Goal: Transaction & Acquisition: Purchase product/service

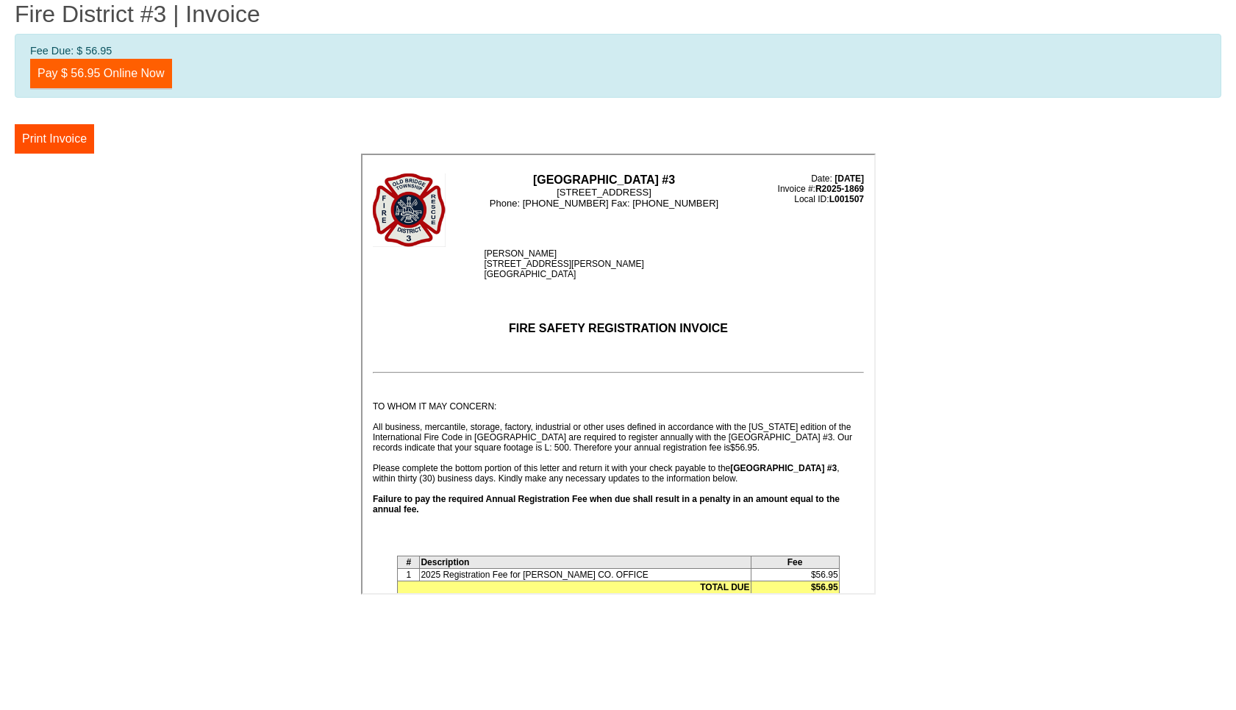
click at [104, 68] on link "Pay $ 56.95 Online Now" at bounding box center [101, 73] width 142 height 29
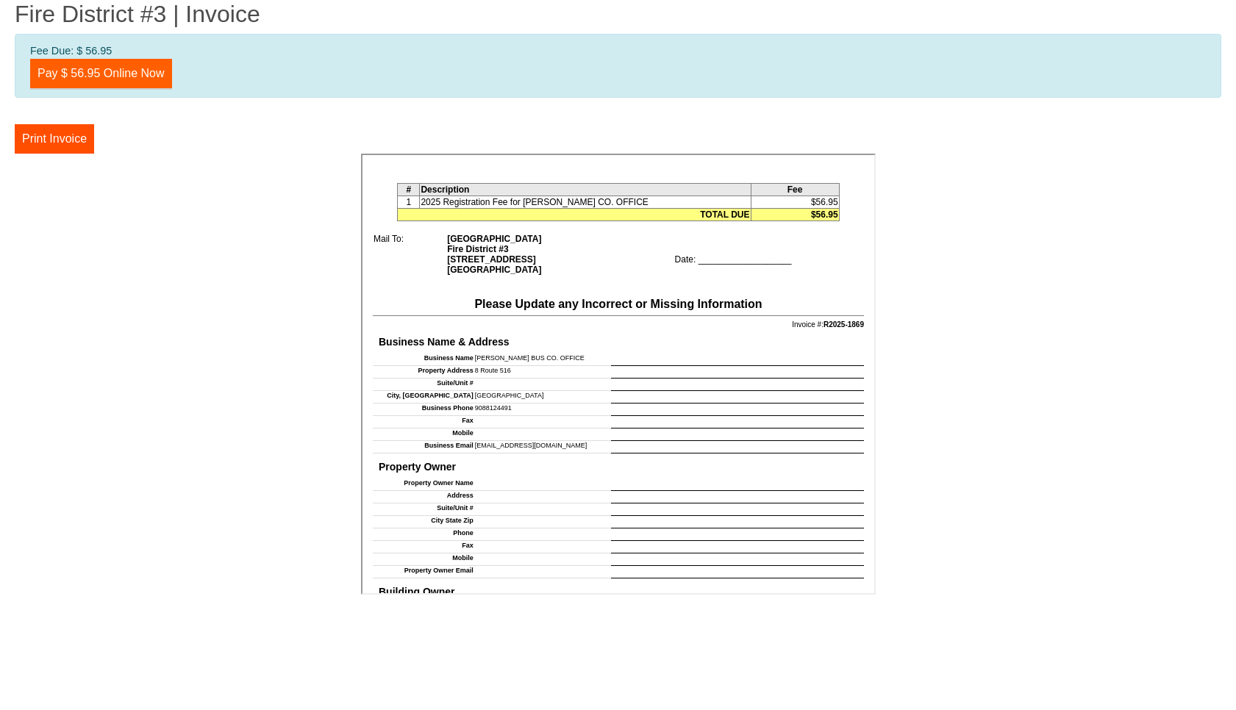
scroll to position [375, 0]
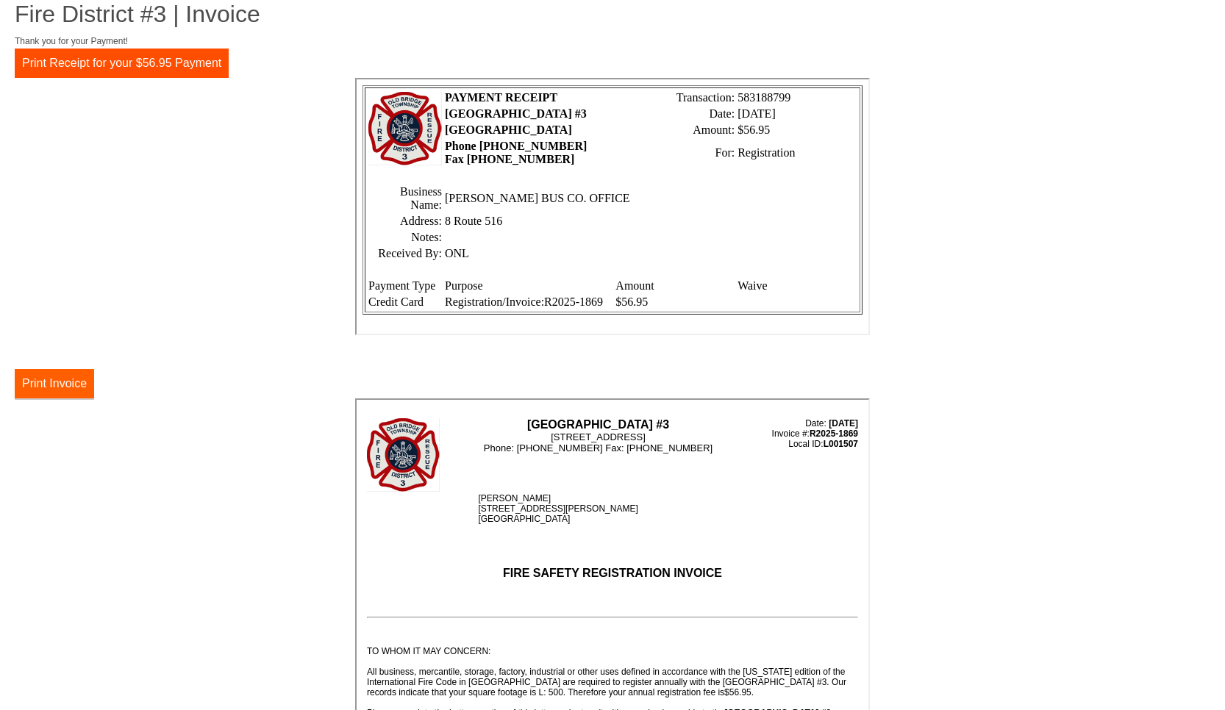
click at [49, 387] on button "Print Invoice" at bounding box center [54, 383] width 79 height 29
click at [110, 66] on button "Print Receipt for your $56.95 Payment" at bounding box center [122, 63] width 214 height 29
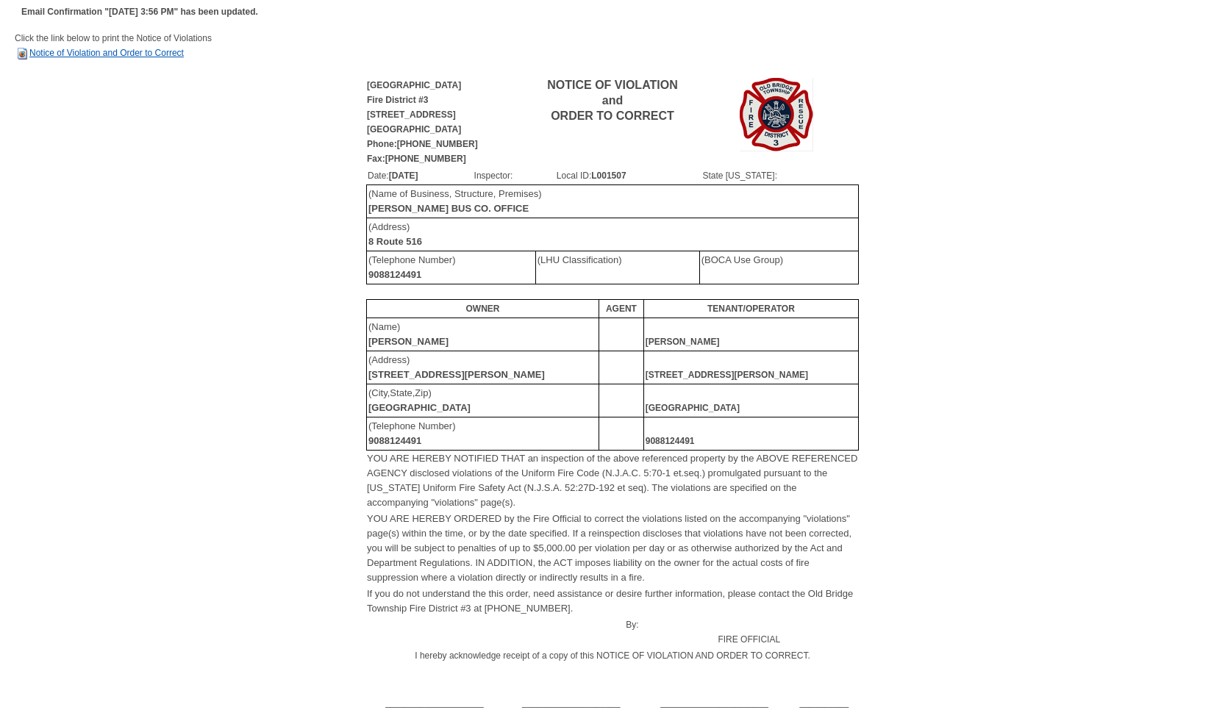
click at [105, 53] on link "Notice of Violation and Order to Correct" at bounding box center [99, 53] width 169 height 10
click at [759, 379] on td "[STREET_ADDRESS][PERSON_NAME]" at bounding box center [750, 367] width 215 height 33
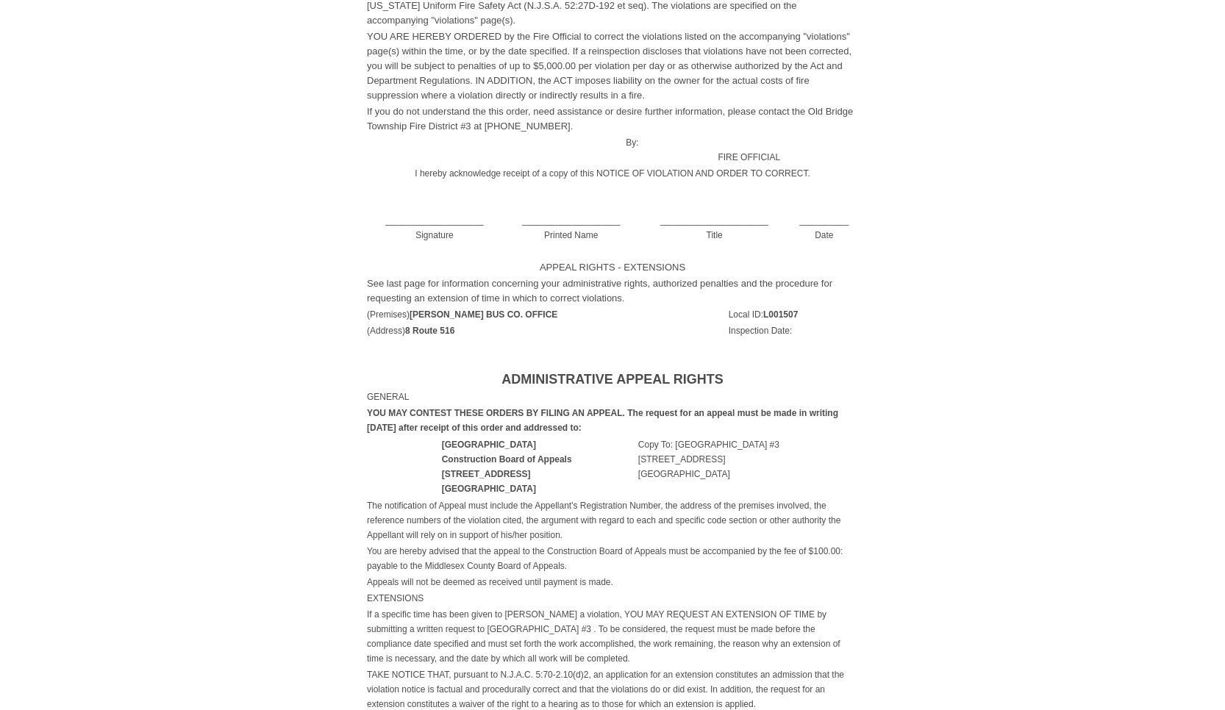
scroll to position [497, 0]
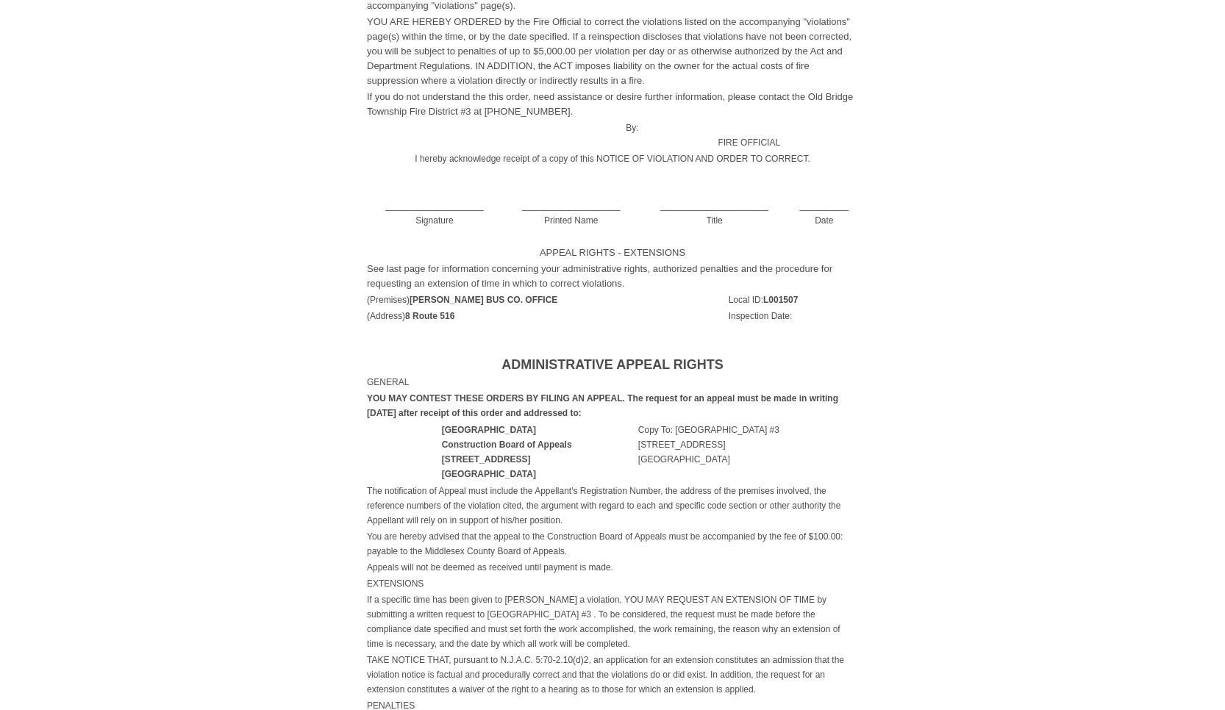
click at [479, 214] on td "____________________ Signature" at bounding box center [434, 206] width 137 height 46
click at [443, 209] on td "____________________ Signature" at bounding box center [434, 206] width 137 height 46
click at [390, 202] on td "____________________ Signature" at bounding box center [434, 206] width 137 height 46
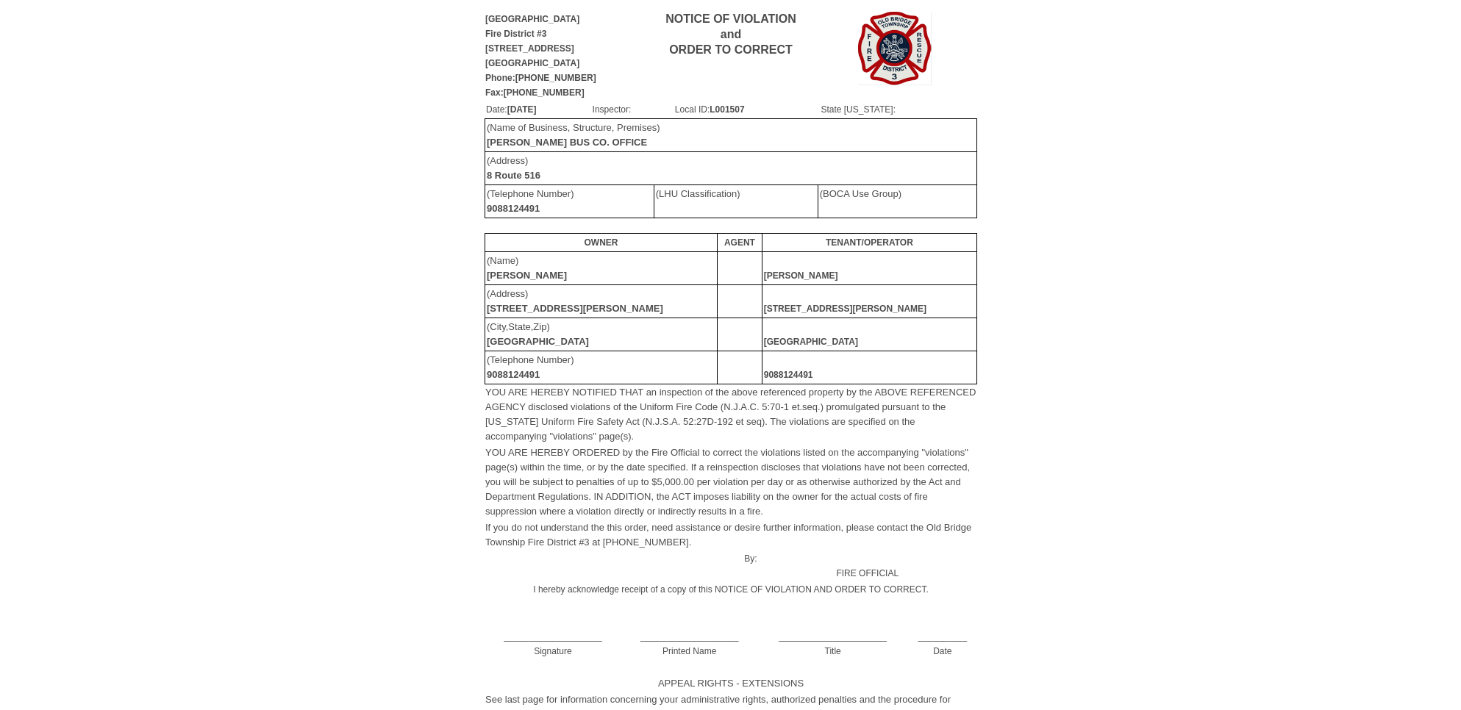
scroll to position [0, 0]
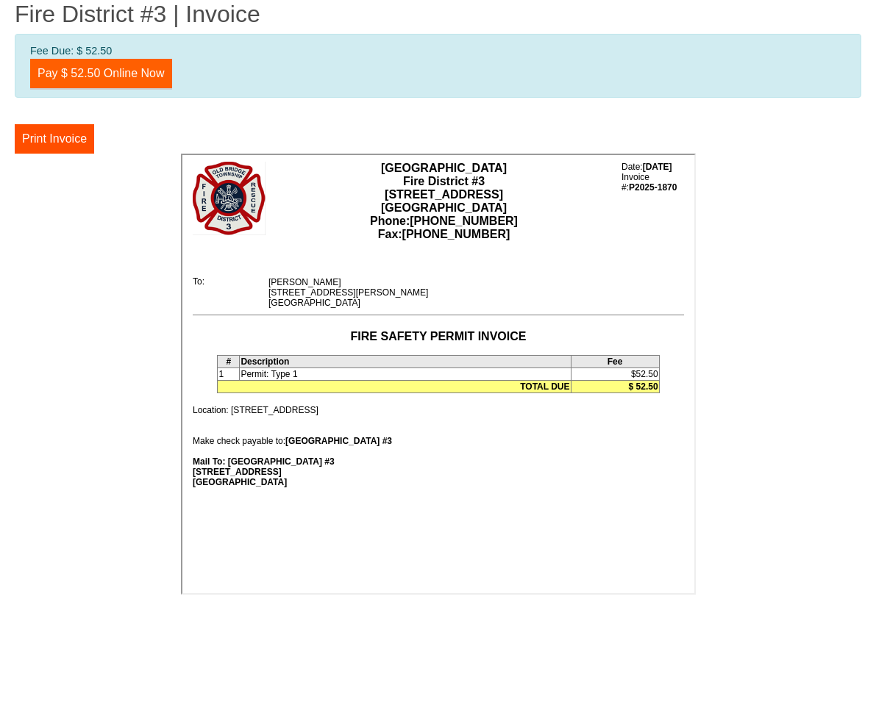
click at [123, 70] on link "Pay $ 52.50 Online Now" at bounding box center [101, 73] width 142 height 29
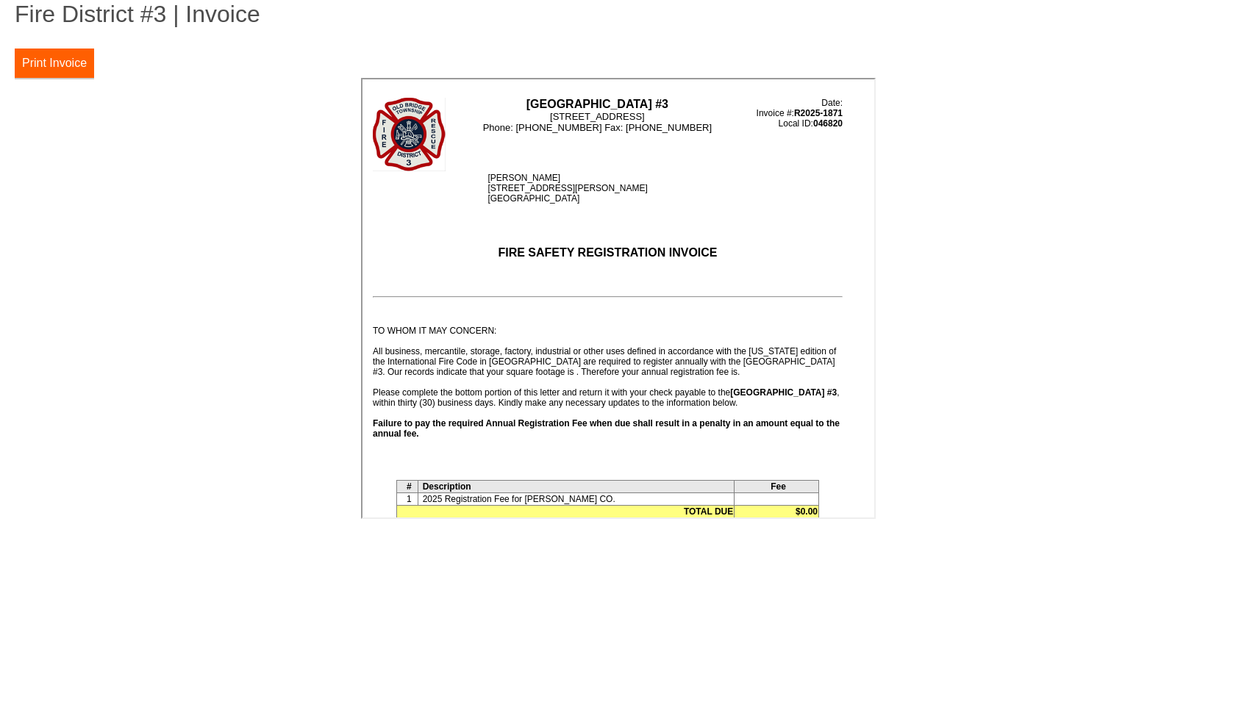
click at [55, 62] on button "Print Invoice" at bounding box center [54, 63] width 79 height 29
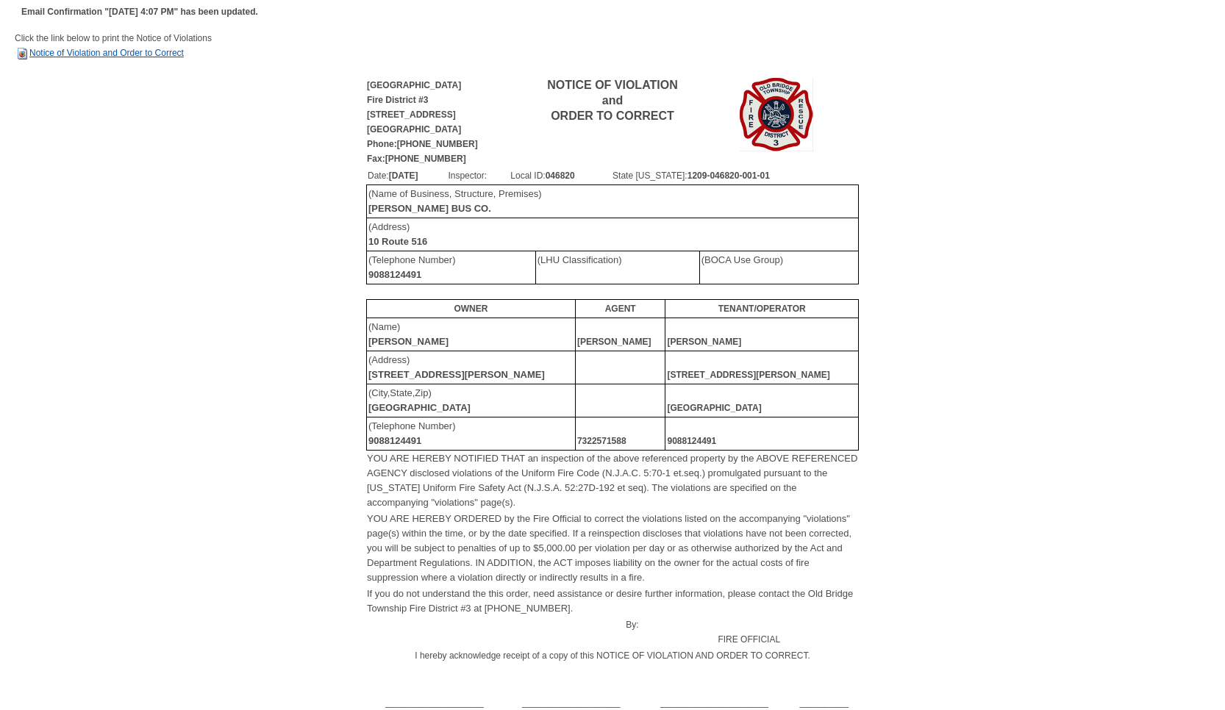
click at [99, 51] on link "Notice of Violation and Order to Correct" at bounding box center [99, 53] width 169 height 10
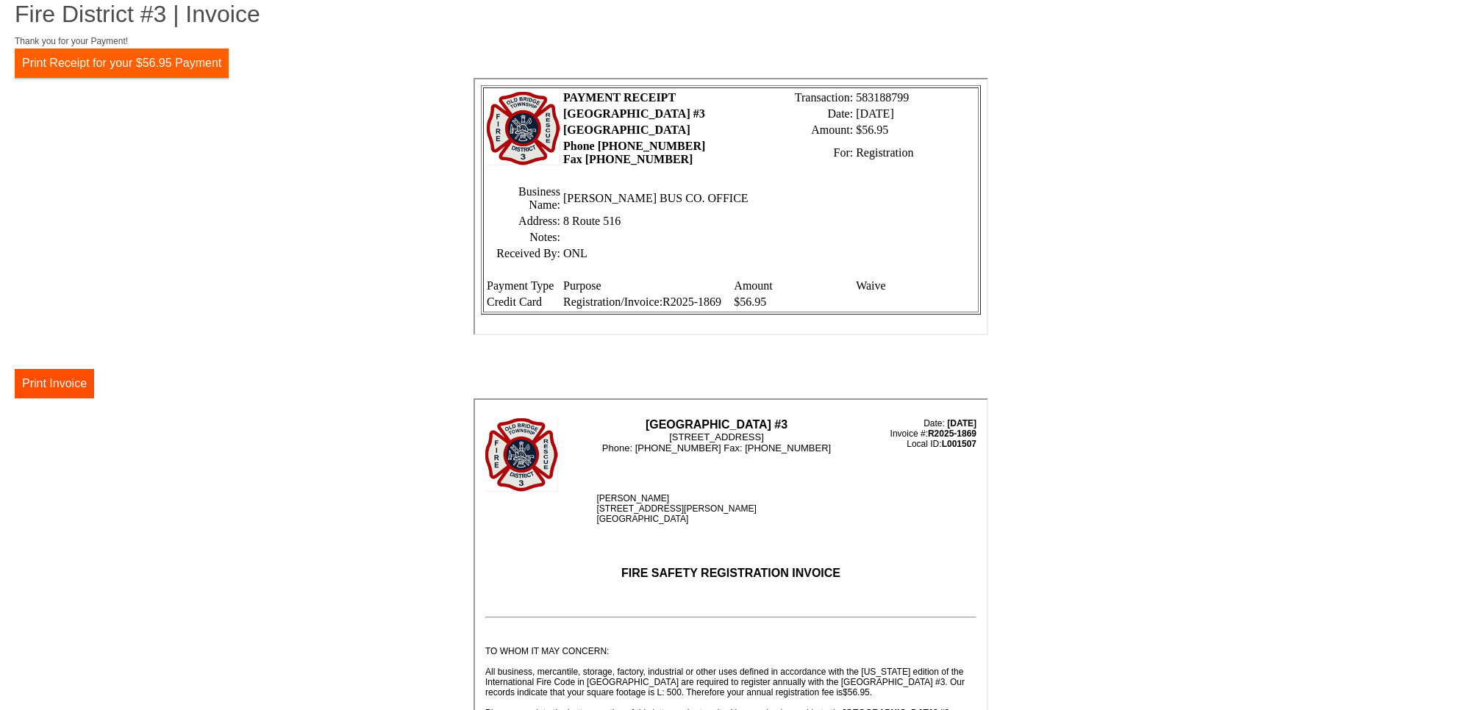
click at [95, 62] on button "Print Receipt for your $56.95 Payment" at bounding box center [122, 63] width 214 height 29
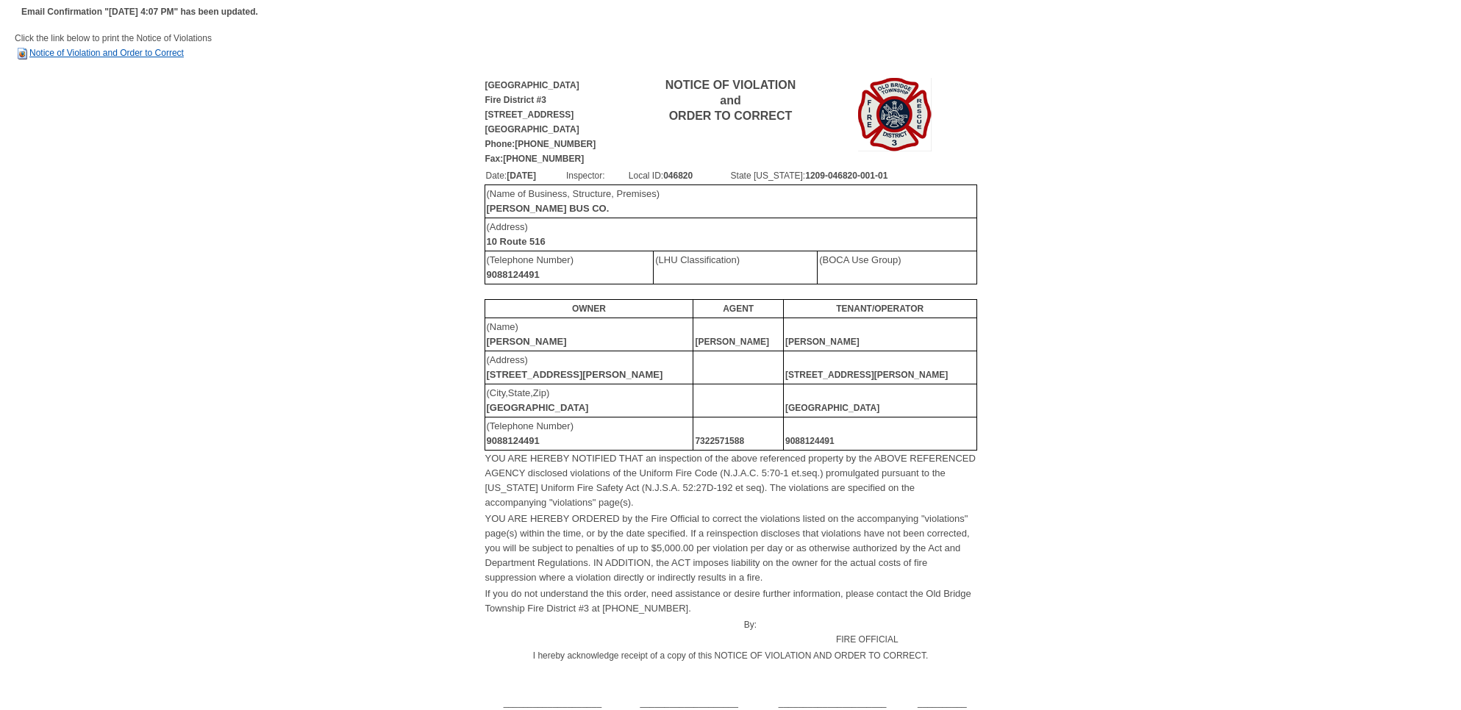
click at [113, 52] on link "Notice of Violation and Order to Correct" at bounding box center [99, 53] width 169 height 10
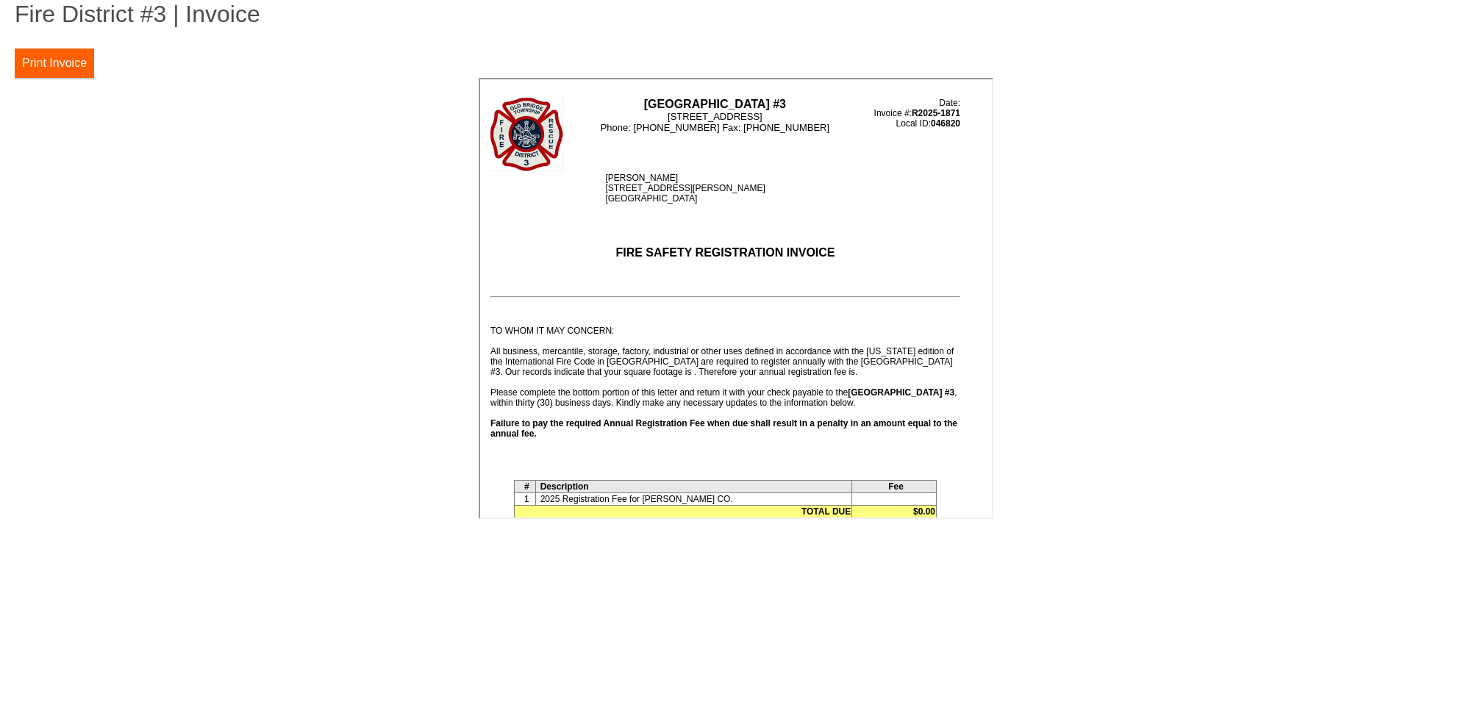
click at [62, 60] on button "Print Invoice" at bounding box center [54, 63] width 79 height 29
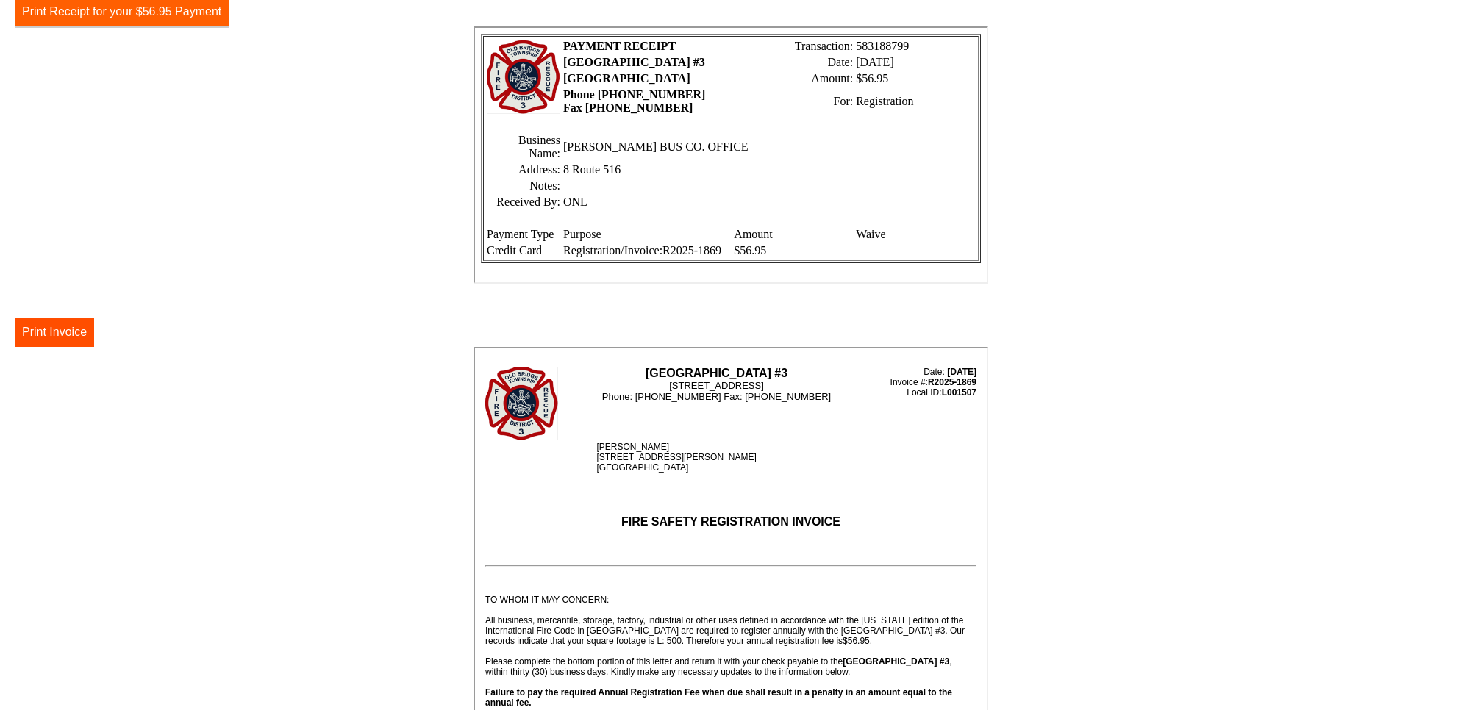
click at [182, 17] on button "Print Receipt for your $56.95 Payment" at bounding box center [122, 11] width 214 height 29
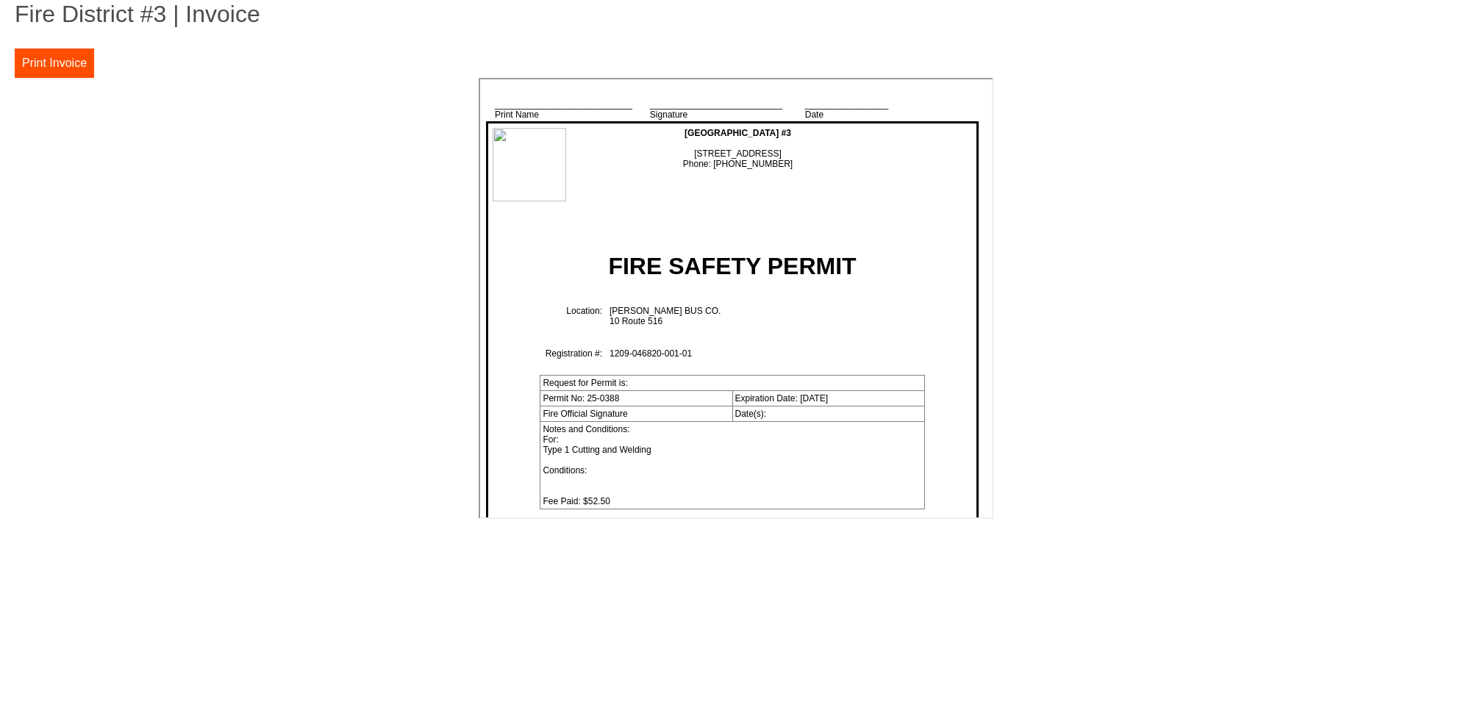
scroll to position [1608, 0]
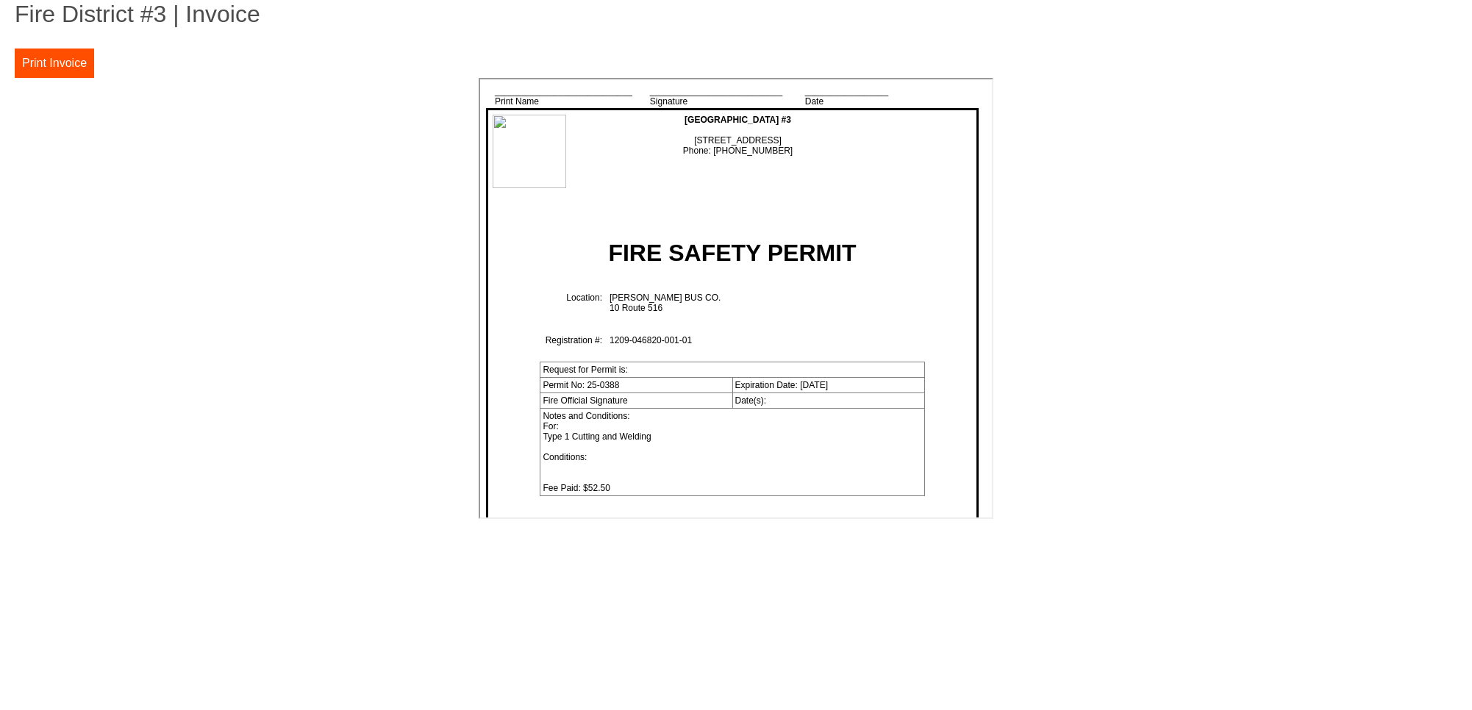
drag, startPoint x: 614, startPoint y: 308, endPoint x: 668, endPoint y: 306, distance: 54.4
click at [668, 306] on td "[PERSON_NAME] BUS CO. 10 Route 516" at bounding box center [790, 308] width 372 height 43
copy td "0 Route 516"
click at [53, 60] on button "Print Invoice" at bounding box center [54, 63] width 79 height 29
